Goal: Information Seeking & Learning: Learn about a topic

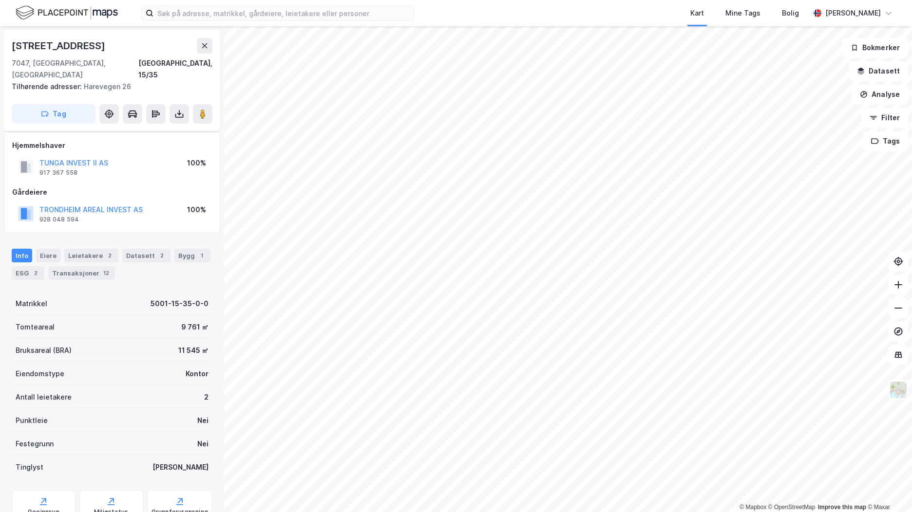
scroll to position [18, 0]
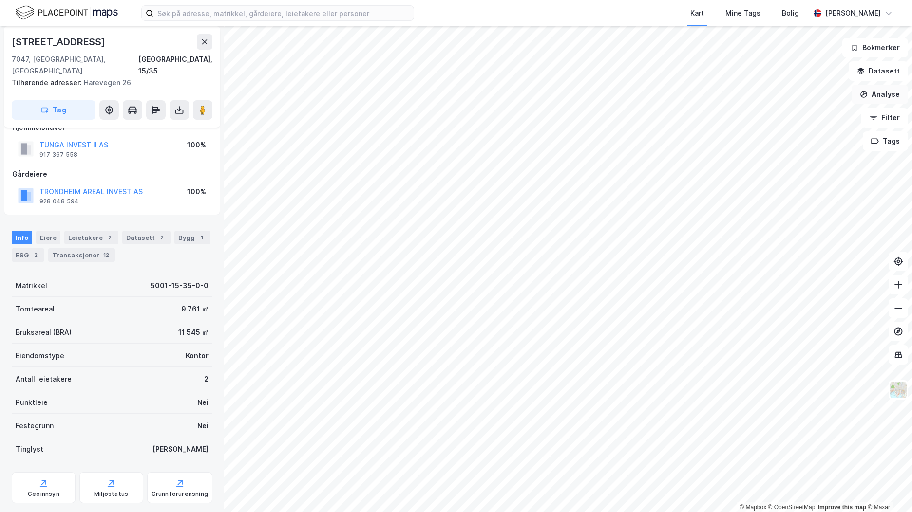
click at [893, 91] on button "Analyse" at bounding box center [880, 94] width 57 height 19
click at [821, 121] on div "Tegn område" at bounding box center [789, 115] width 112 height 16
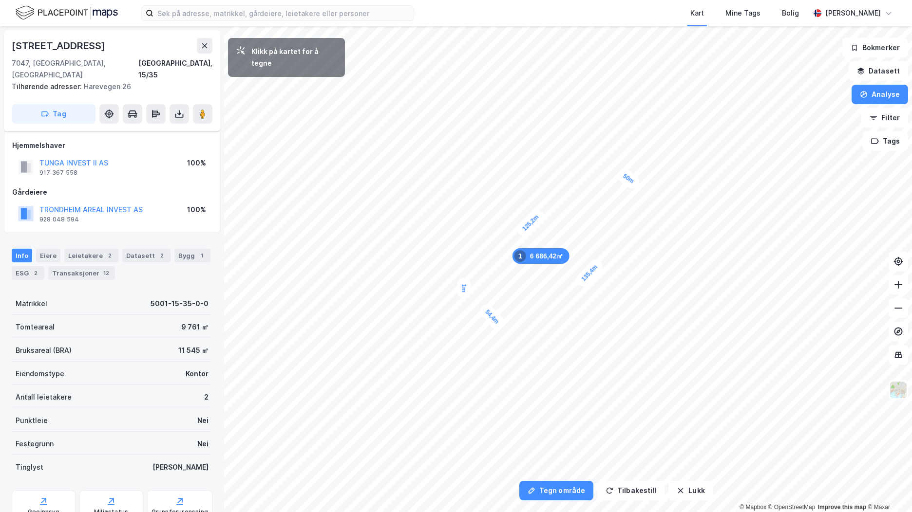
drag, startPoint x: 463, startPoint y: 291, endPoint x: 464, endPoint y: 286, distance: 5.0
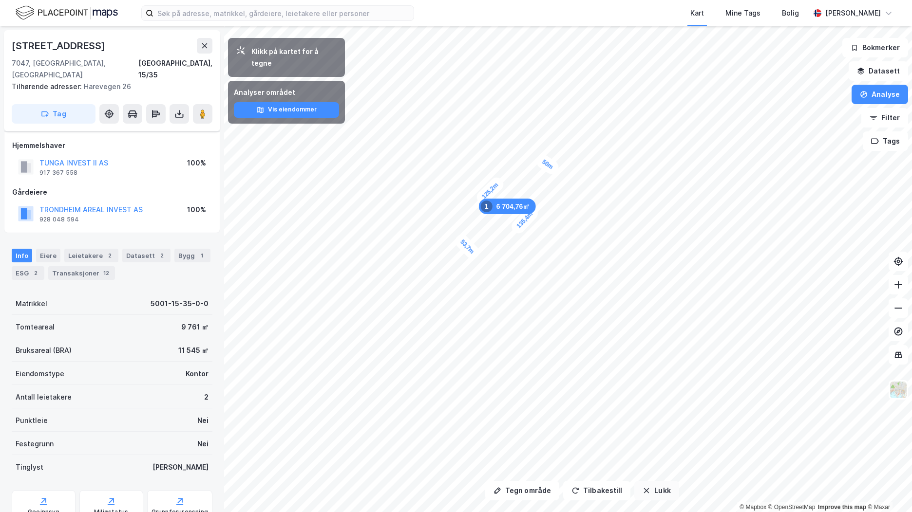
click at [665, 493] on button "Lukk" at bounding box center [656, 490] width 44 height 19
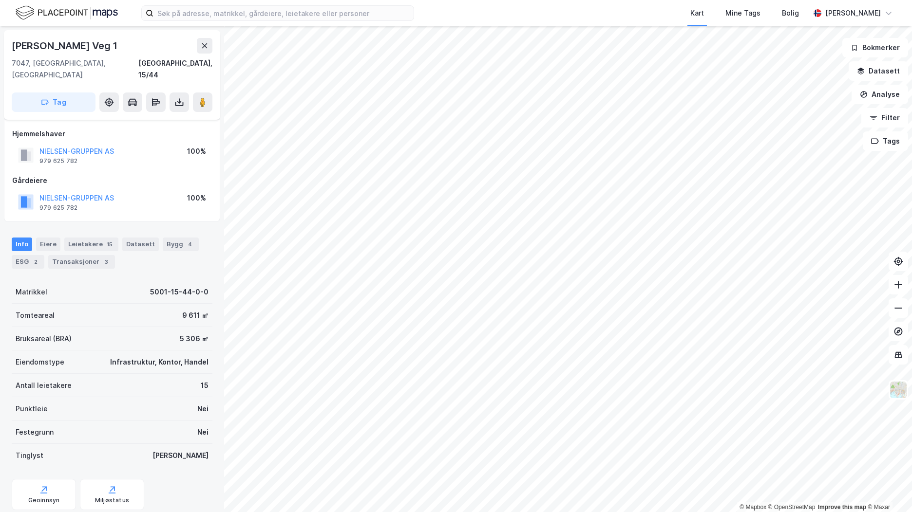
scroll to position [18, 0]
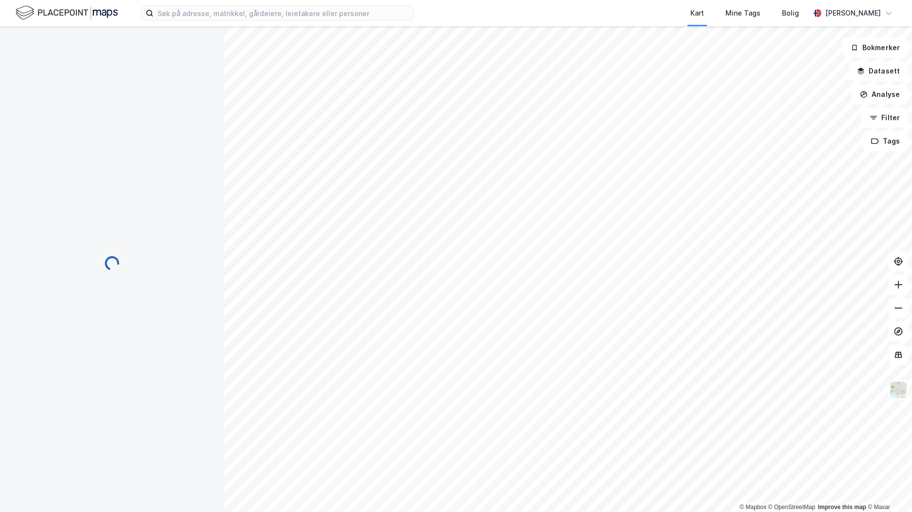
scroll to position [18, 0]
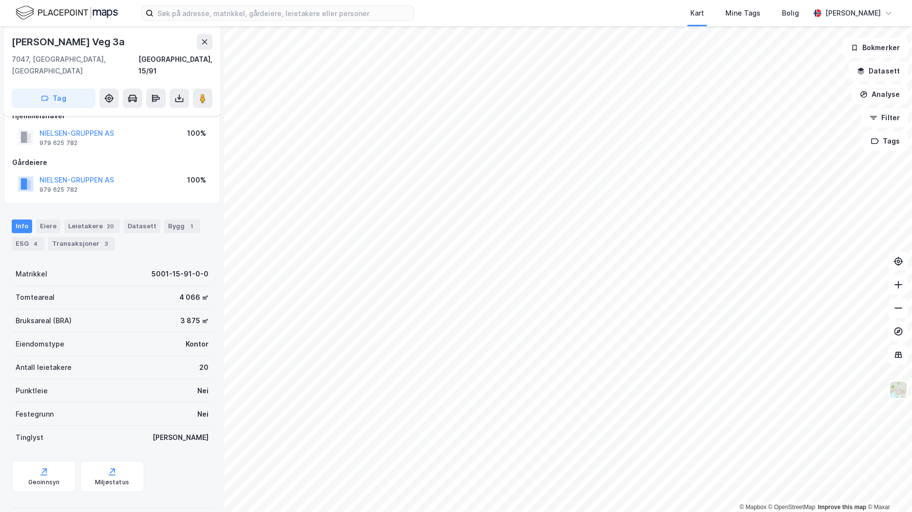
scroll to position [18, 0]
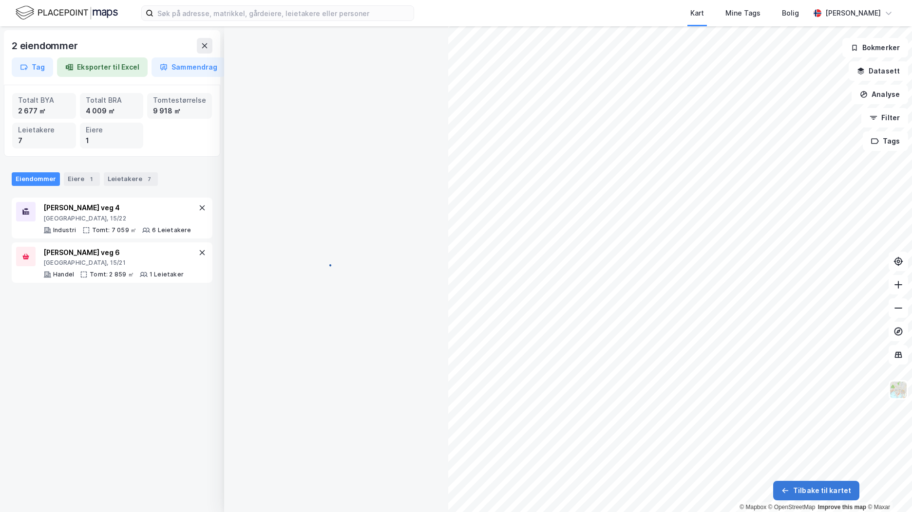
scroll to position [0, 0]
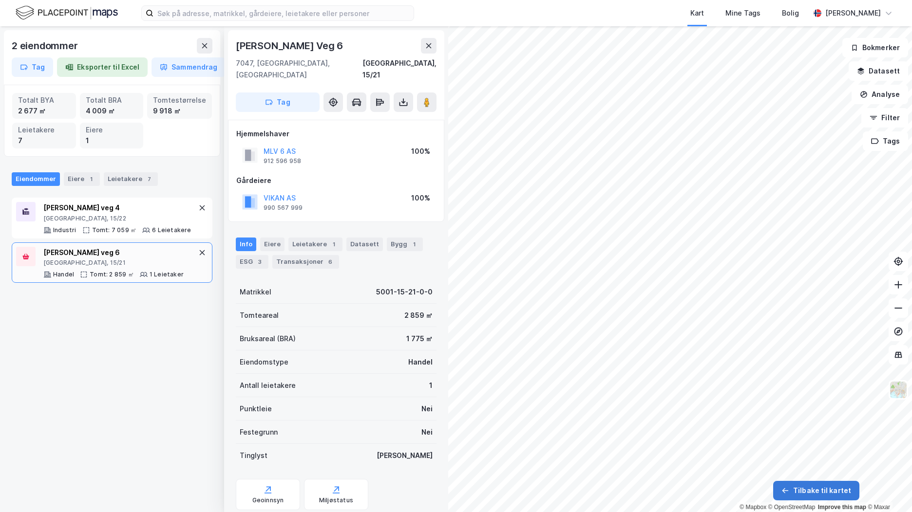
scroll to position [0, 0]
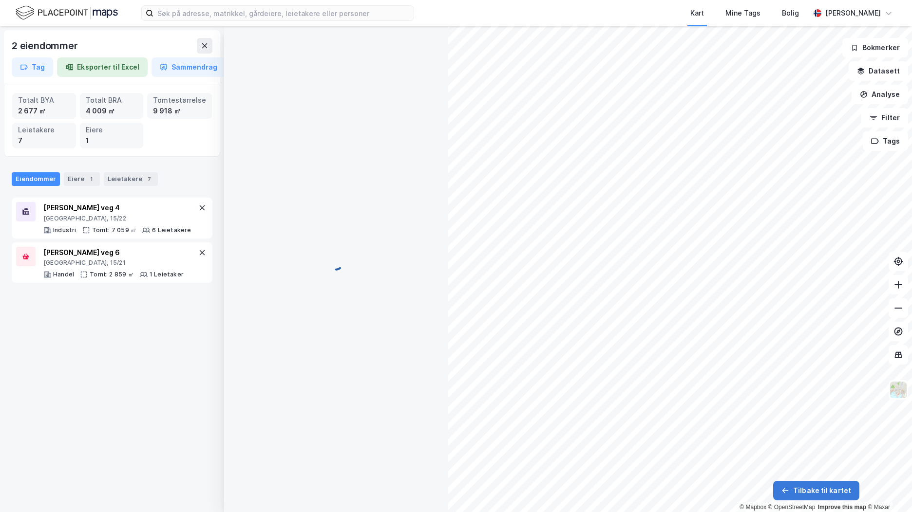
scroll to position [0, 0]
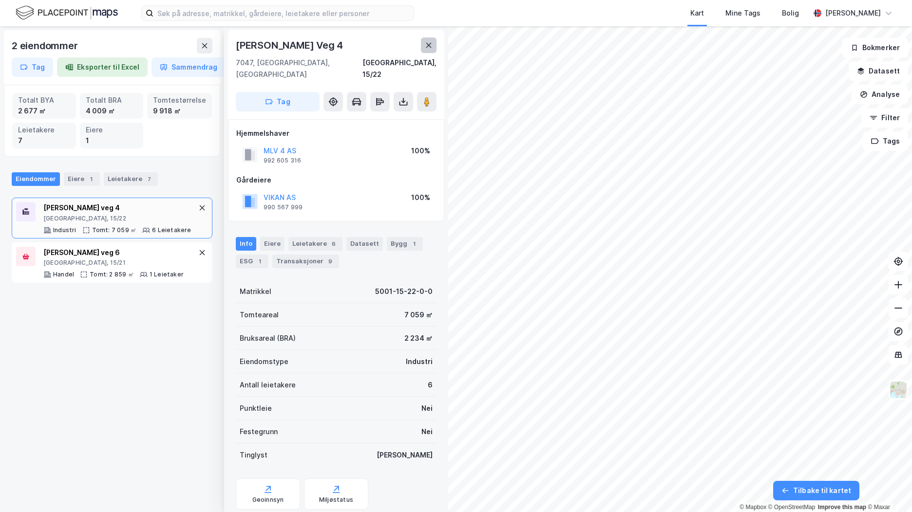
click at [430, 43] on icon at bounding box center [429, 45] width 8 height 8
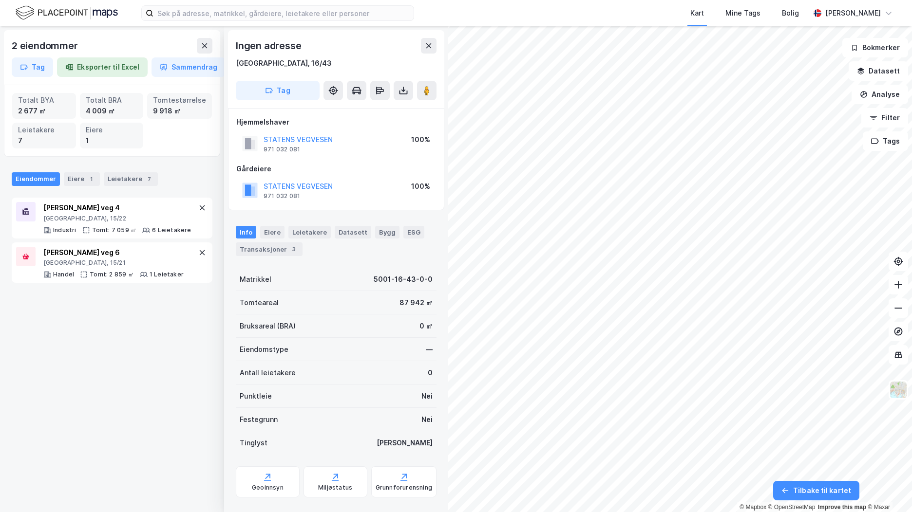
scroll to position [0, 0]
click at [272, 484] on div "Geoinnsyn" at bounding box center [268, 488] width 32 height 8
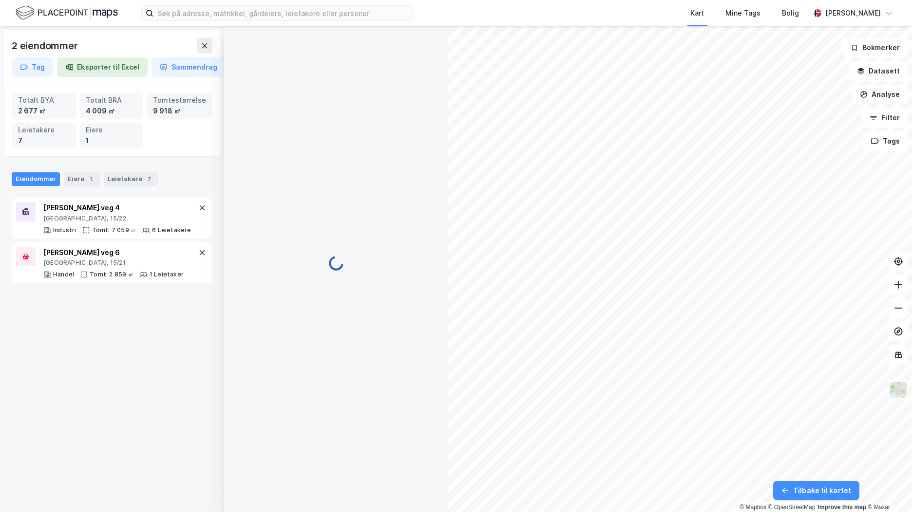
scroll to position [0, 0]
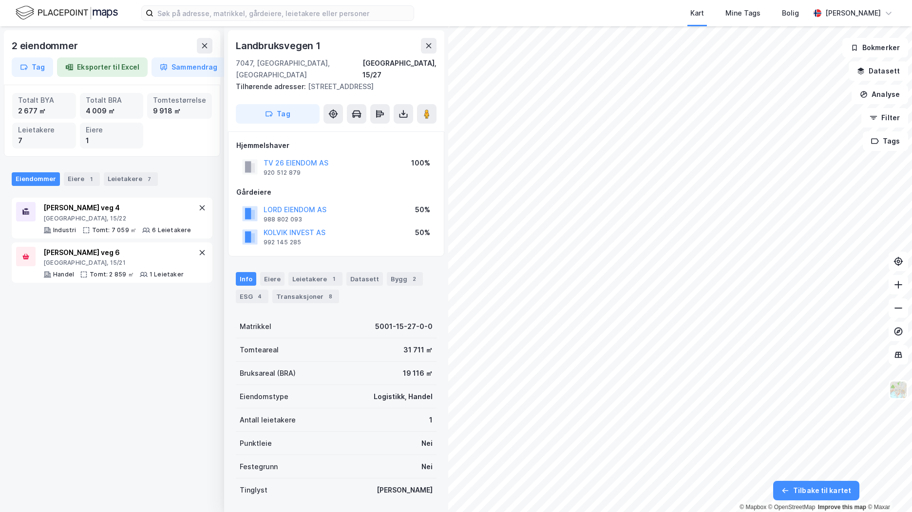
scroll to position [0, 0]
click at [211, 47] on button at bounding box center [205, 46] width 16 height 16
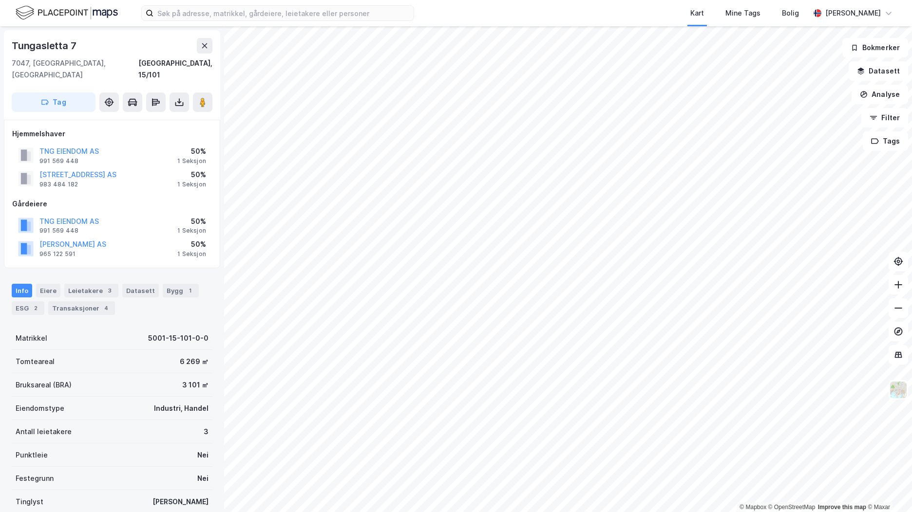
scroll to position [0, 0]
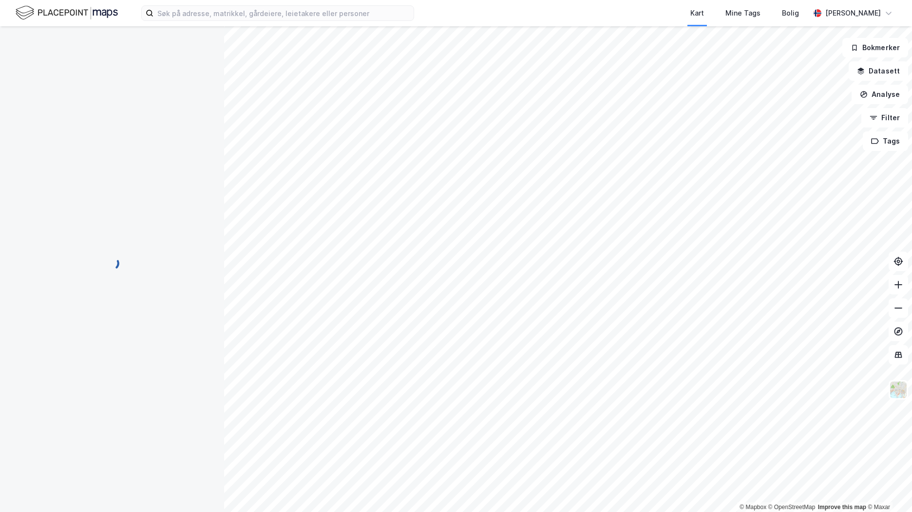
scroll to position [0, 0]
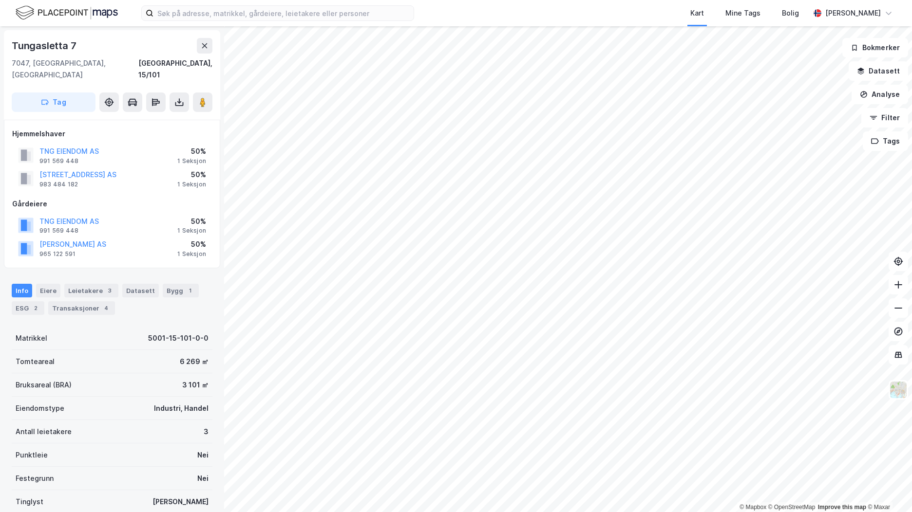
scroll to position [0, 0]
click at [85, 301] on div "Transaksjoner 4" at bounding box center [81, 308] width 67 height 14
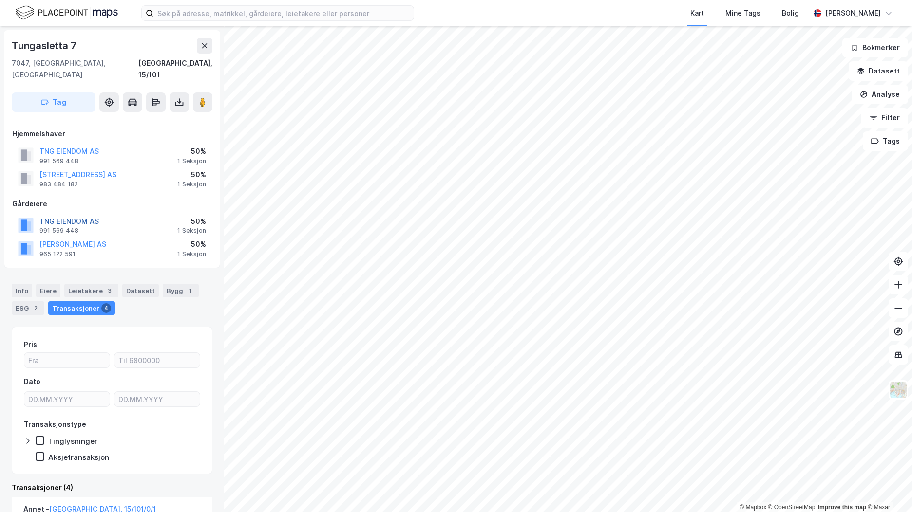
click at [0, 0] on button "TNG EIENDOM AS" at bounding box center [0, 0] width 0 height 0
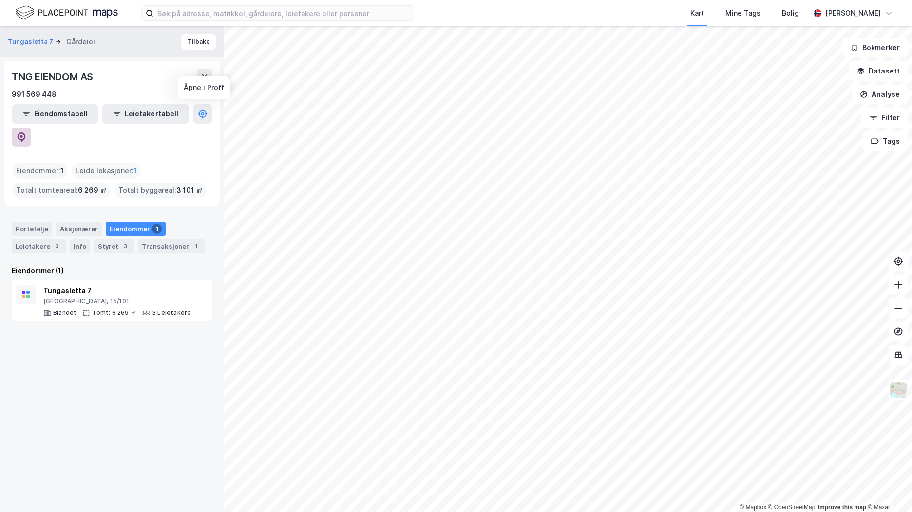
click at [31, 128] on button at bounding box center [21, 137] width 19 height 19
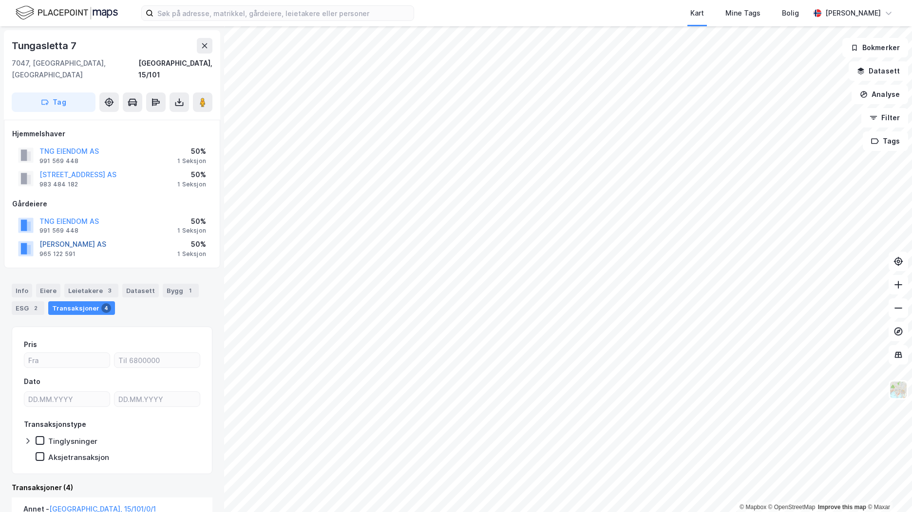
click at [0, 0] on button "[PERSON_NAME] AS" at bounding box center [0, 0] width 0 height 0
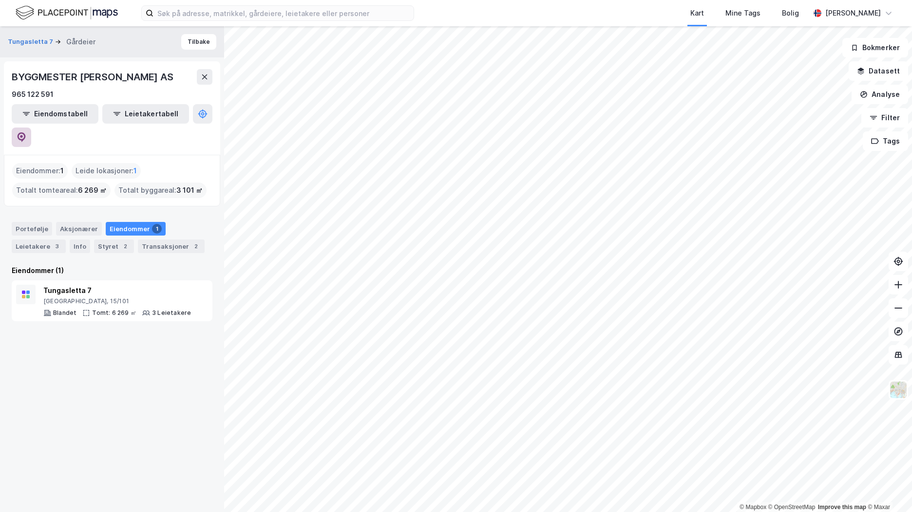
click at [26, 133] on icon at bounding box center [22, 138] width 10 height 10
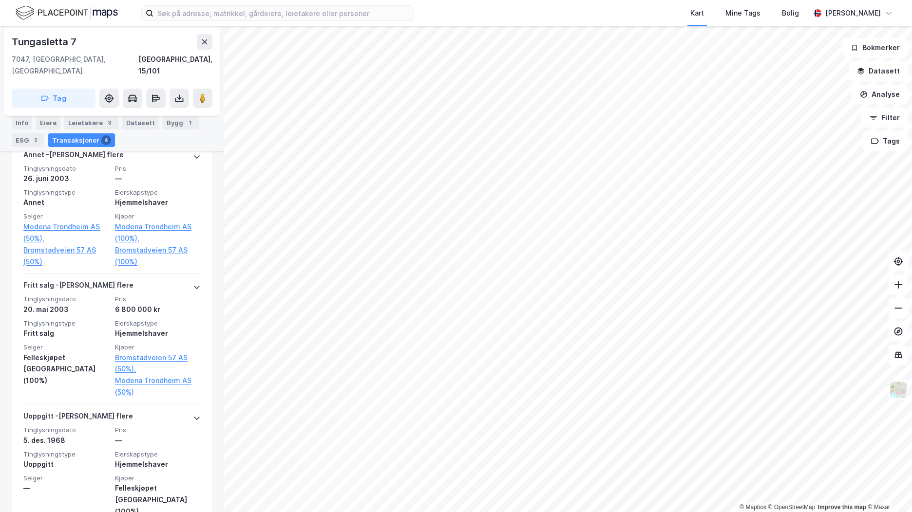
scroll to position [170, 0]
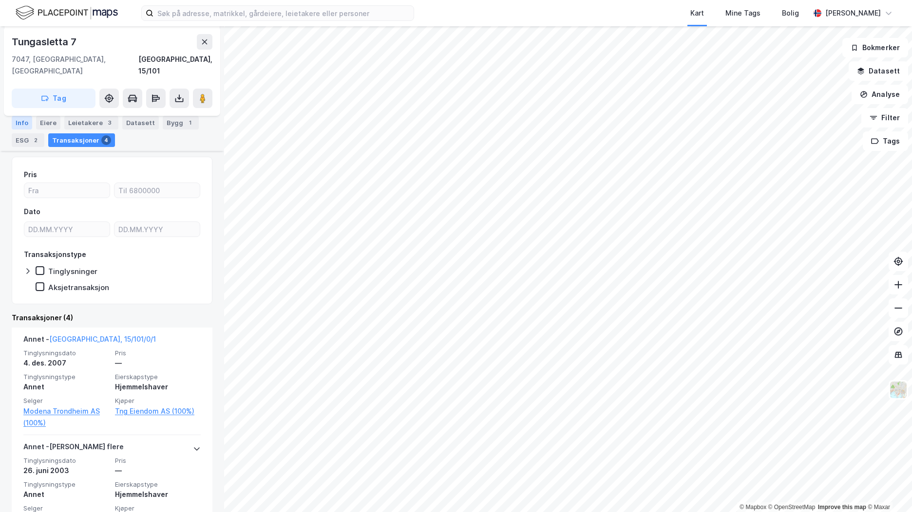
click at [23, 120] on div "Info" at bounding box center [22, 123] width 20 height 14
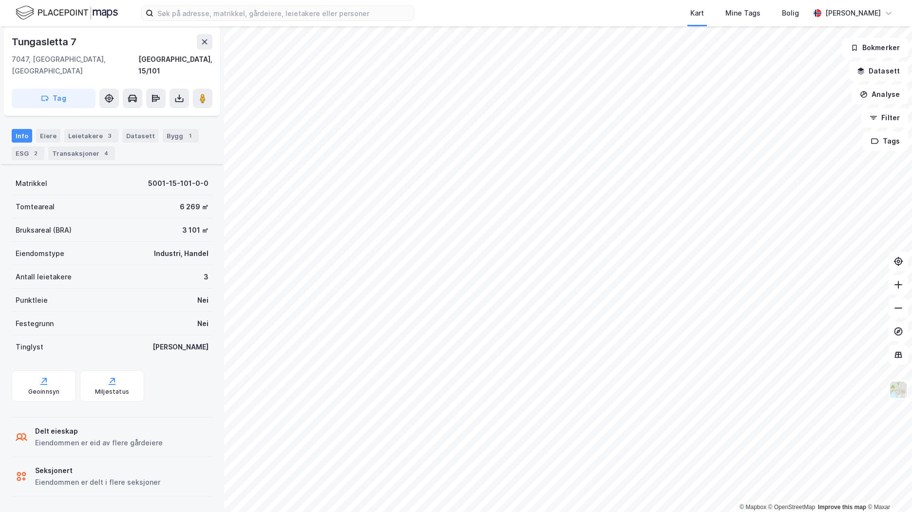
scroll to position [143, 0]
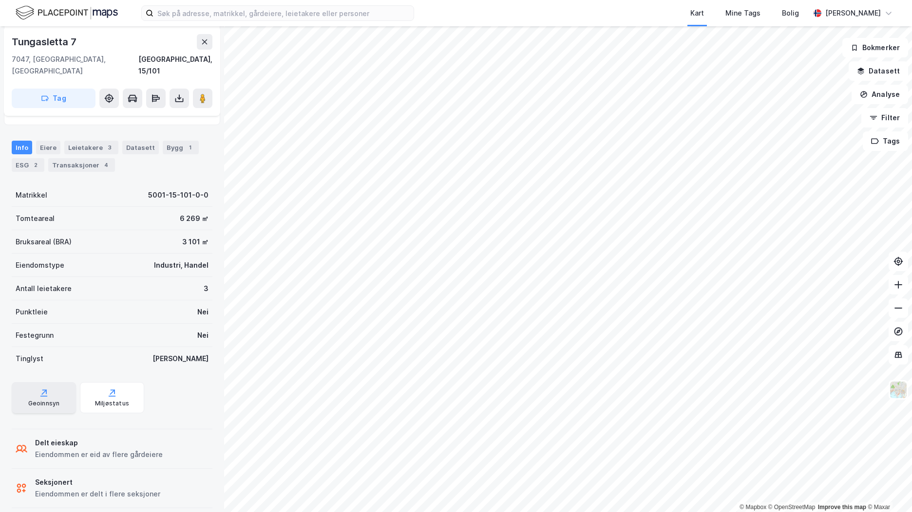
click at [52, 400] on div "Geoinnsyn" at bounding box center [44, 404] width 32 height 8
click at [203, 89] on button at bounding box center [202, 98] width 19 height 19
